Goal: Task Accomplishment & Management: Manage account settings

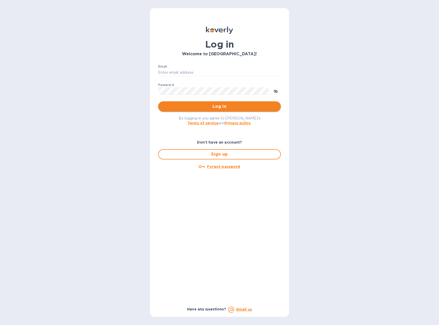
type input "adam@vinosite.com"
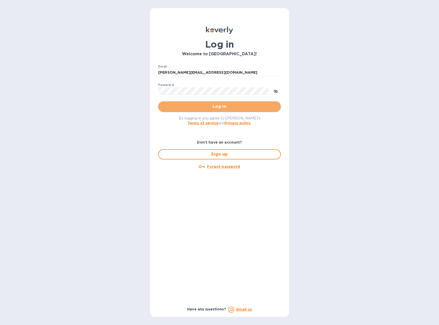
click at [226, 106] on span "Log in" at bounding box center [219, 106] width 115 height 6
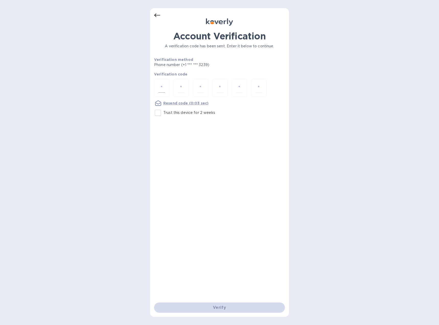
click at [166, 87] on div at bounding box center [161, 88] width 15 height 18
paste input "6"
type input "6"
type input "8"
type input "3"
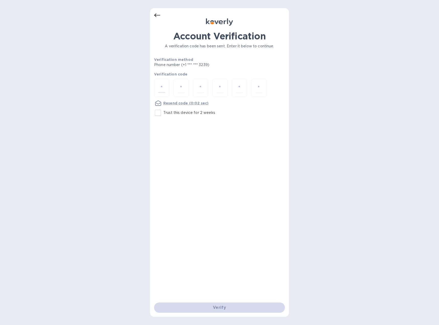
type input "5"
type input "8"
type input "3"
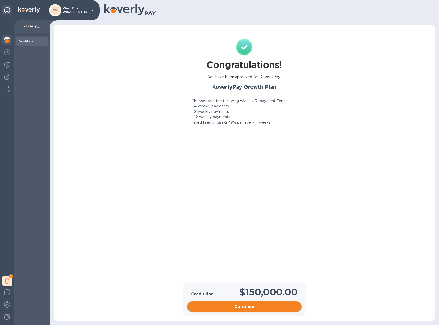
click at [248, 309] on span "Continue" at bounding box center [244, 306] width 106 height 6
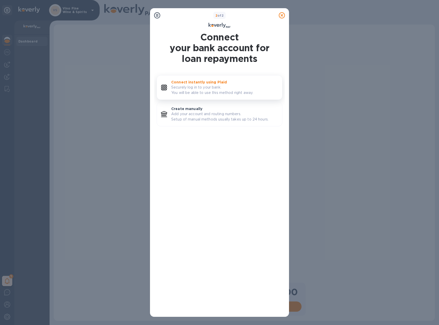
click at [229, 85] on p "Securely log in to your bank. You will be able to use this method right away." at bounding box center [224, 90] width 107 height 11
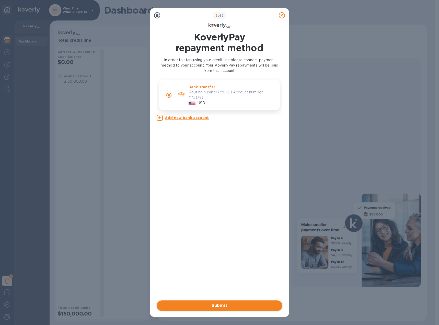
click at [223, 303] on span "Submit" at bounding box center [220, 305] width 118 height 6
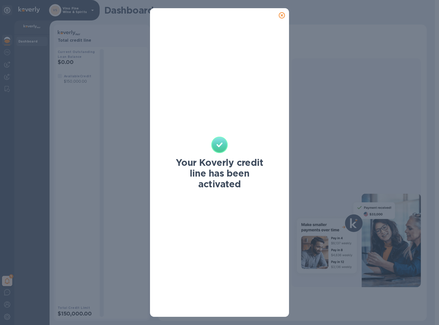
click at [283, 17] on icon at bounding box center [282, 15] width 6 height 6
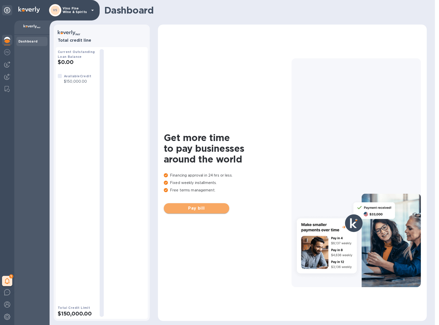
click at [196, 207] on span "Pay bill" at bounding box center [196, 208] width 57 height 6
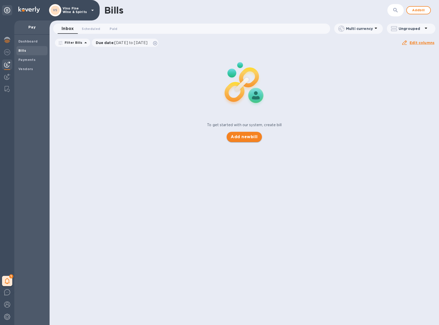
click at [247, 137] on span "Add new bill" at bounding box center [244, 137] width 27 height 6
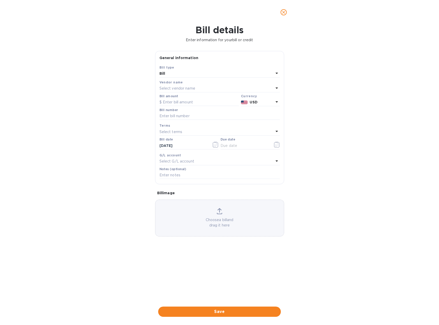
click at [192, 87] on p "Select vendor name" at bounding box center [178, 88] width 36 height 5
click at [202, 103] on input "text" at bounding box center [220, 103] width 90 height 8
click at [139, 86] on div "Bill details Enter information for your bill or credit General information Save…" at bounding box center [219, 175] width 439 height 300
click at [188, 87] on p "Select vendor name" at bounding box center [178, 88] width 36 height 5
click at [141, 98] on div "Bill details Enter information for your bill or credit General information Save…" at bounding box center [219, 175] width 439 height 300
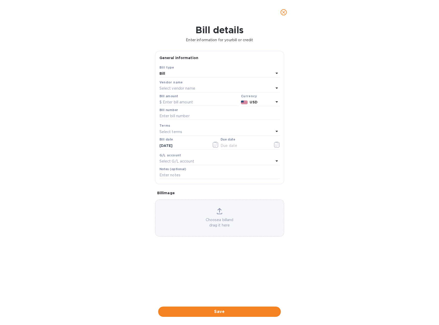
click at [163, 74] on b "Bill" at bounding box center [163, 73] width 6 height 4
click at [171, 95] on p "Credit" at bounding box center [218, 94] width 108 height 5
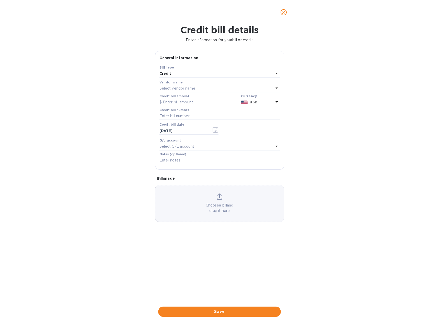
click at [172, 90] on p "Select vendor name" at bounding box center [178, 88] width 36 height 5
click at [145, 91] on div "Credit bill details Enter information for your bill or credit General informati…" at bounding box center [219, 175] width 439 height 300
click at [162, 75] on b "Credit" at bounding box center [166, 73] width 12 height 4
click at [170, 88] on p "Bill" at bounding box center [218, 85] width 108 height 5
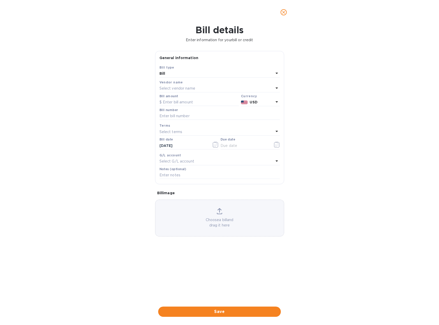
click at [135, 95] on div "Bill details Enter information for your bill or credit General information Save…" at bounding box center [219, 175] width 439 height 300
